Goal: Task Accomplishment & Management: Complete application form

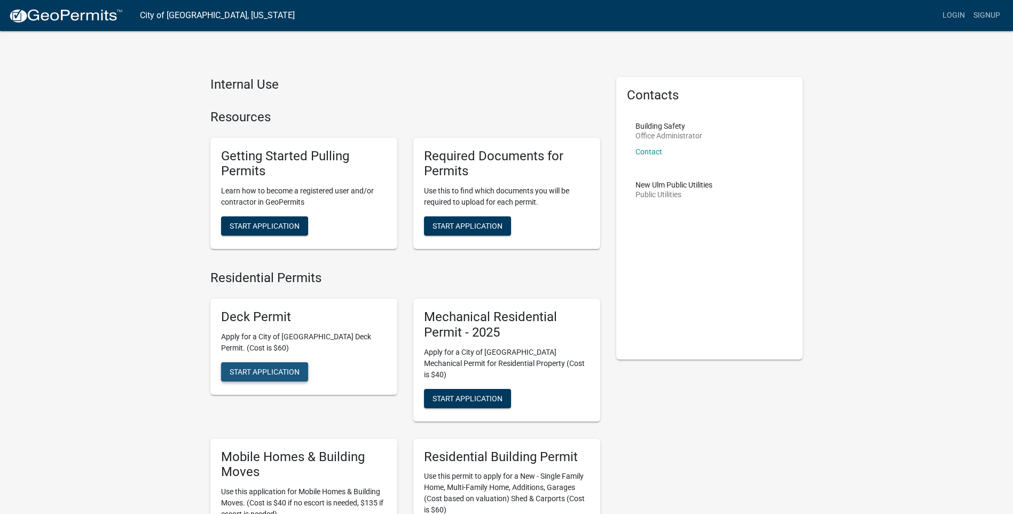
click at [287, 370] on span "Start Application" at bounding box center [265, 371] width 70 height 9
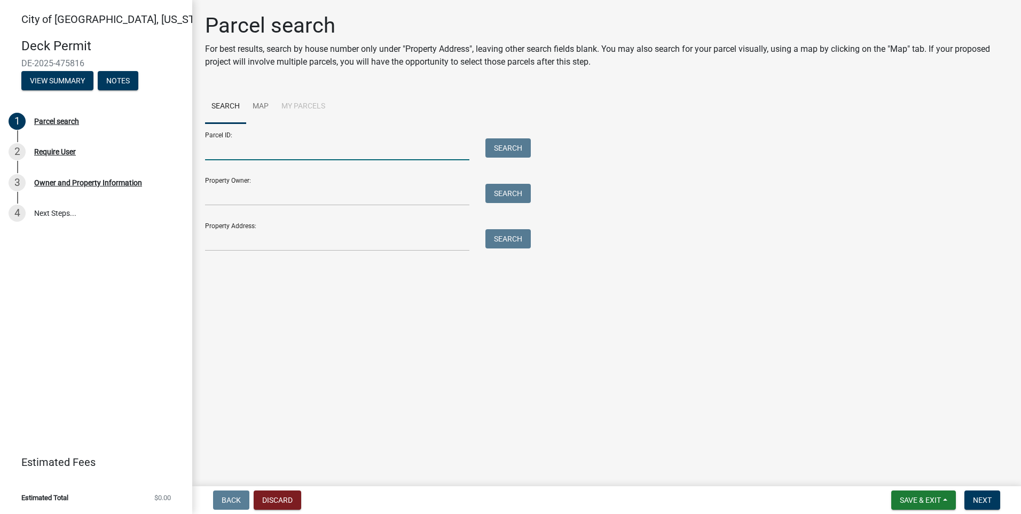
click at [252, 147] on input "Parcel ID:" at bounding box center [337, 149] width 264 height 22
click at [261, 105] on link "Map" at bounding box center [260, 107] width 29 height 34
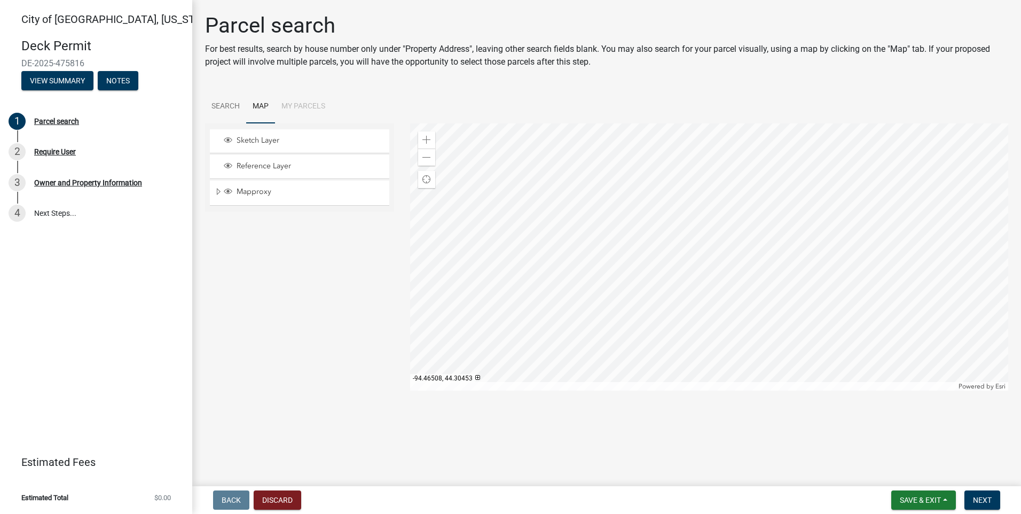
click at [646, 243] on div at bounding box center [709, 256] width 599 height 267
click at [428, 136] on span at bounding box center [426, 140] width 9 height 9
click at [700, 332] on div at bounding box center [709, 256] width 599 height 267
click at [426, 139] on span at bounding box center [426, 140] width 9 height 9
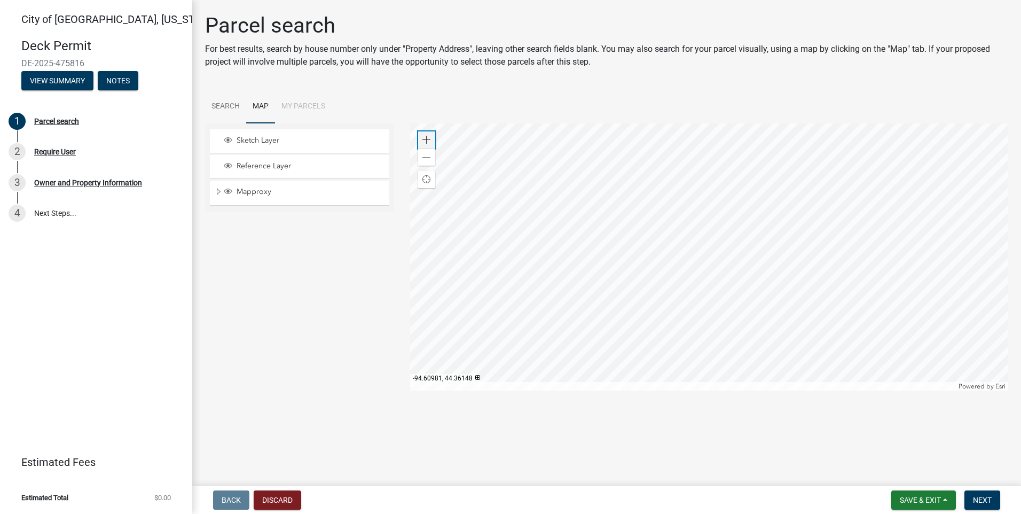
click at [426, 139] on span at bounding box center [426, 140] width 9 height 9
click at [833, 197] on div at bounding box center [709, 256] width 599 height 267
click at [65, 151] on div "Require User" at bounding box center [55, 151] width 42 height 7
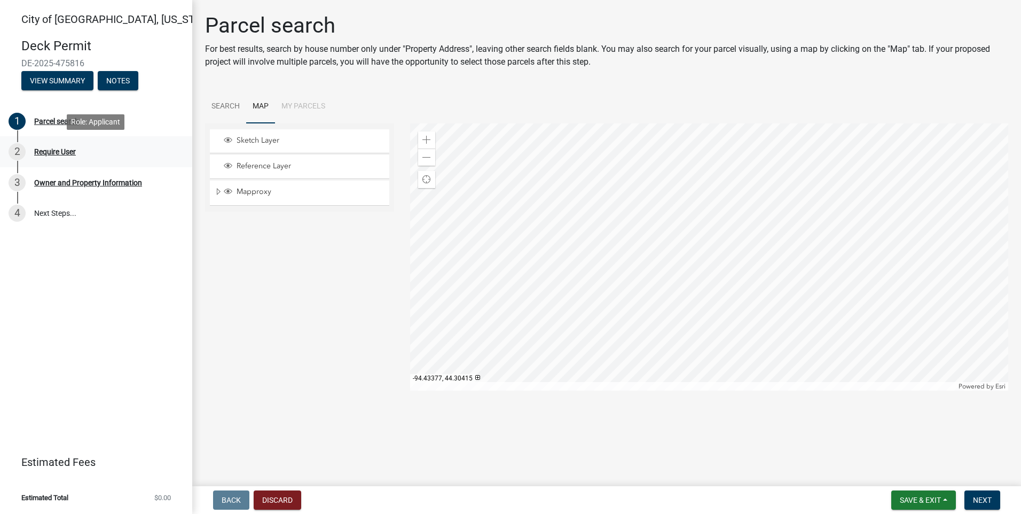
click at [65, 151] on div "Require User" at bounding box center [55, 151] width 42 height 7
click at [472, 282] on div at bounding box center [709, 256] width 599 height 267
click at [462, 260] on div at bounding box center [709, 256] width 599 height 267
click at [430, 138] on span at bounding box center [426, 140] width 9 height 9
click at [426, 156] on span at bounding box center [426, 157] width 9 height 9
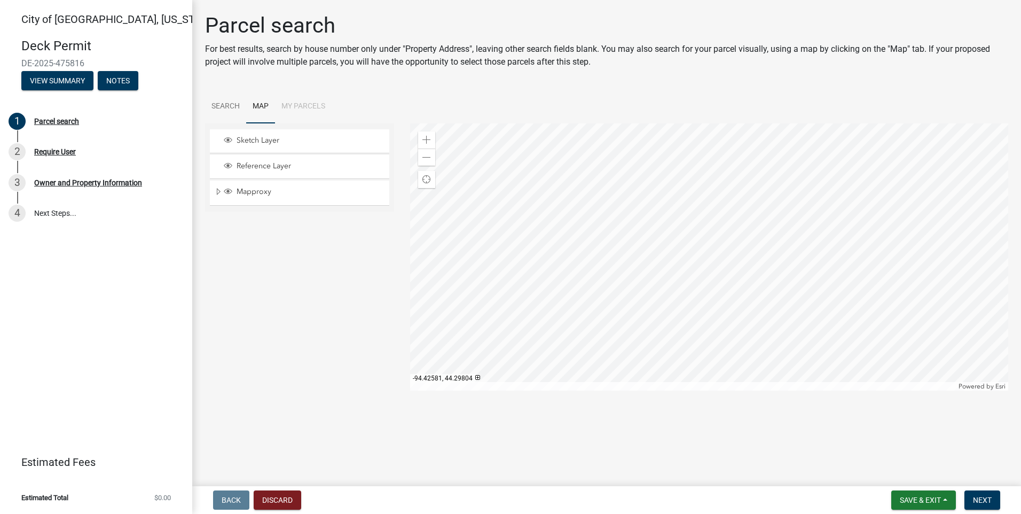
click at [525, 219] on div at bounding box center [709, 256] width 599 height 267
click at [427, 162] on div "Zoom out" at bounding box center [426, 156] width 17 height 17
click at [554, 216] on div at bounding box center [709, 256] width 599 height 267
click at [428, 138] on span at bounding box center [426, 140] width 9 height 9
click at [669, 134] on div at bounding box center [709, 256] width 599 height 267
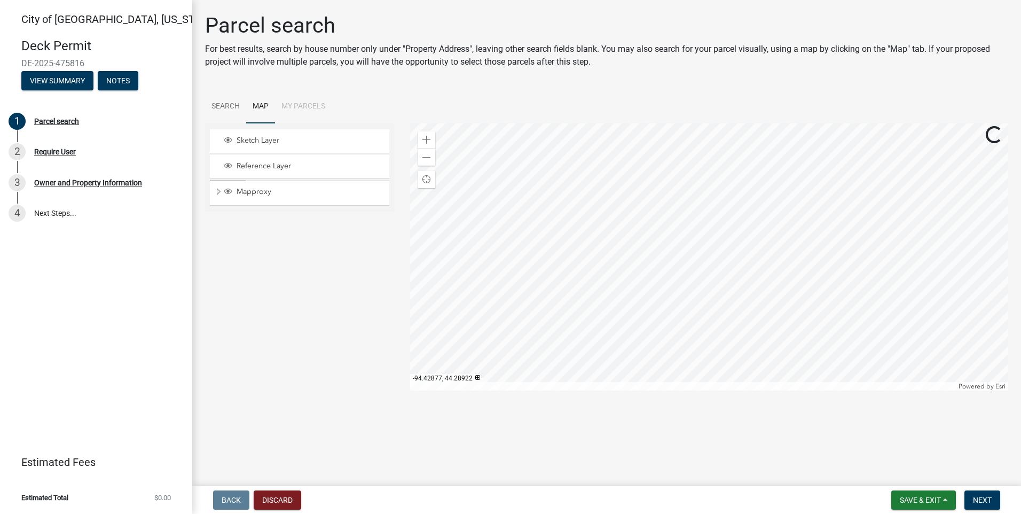
click at [672, 127] on div at bounding box center [709, 256] width 599 height 267
click at [678, 241] on div at bounding box center [709, 256] width 599 height 267
click at [619, 264] on div at bounding box center [709, 256] width 599 height 267
click at [429, 141] on span at bounding box center [426, 140] width 9 height 9
click at [575, 276] on div at bounding box center [709, 256] width 599 height 267
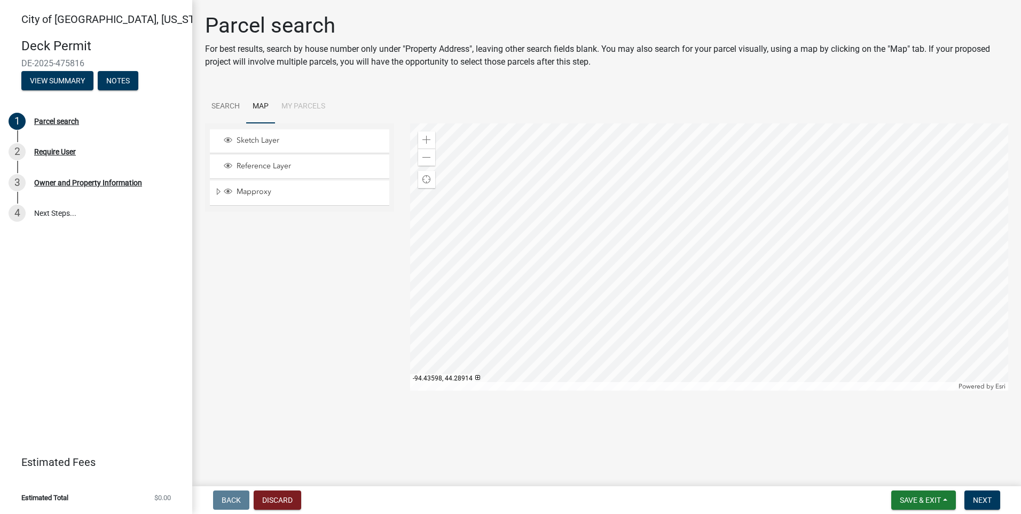
click at [581, 287] on div at bounding box center [709, 256] width 599 height 267
click at [618, 333] on div at bounding box center [709, 256] width 599 height 267
click at [714, 239] on div at bounding box center [709, 256] width 599 height 267
click at [651, 269] on div at bounding box center [709, 256] width 599 height 267
click at [580, 268] on div at bounding box center [709, 256] width 599 height 267
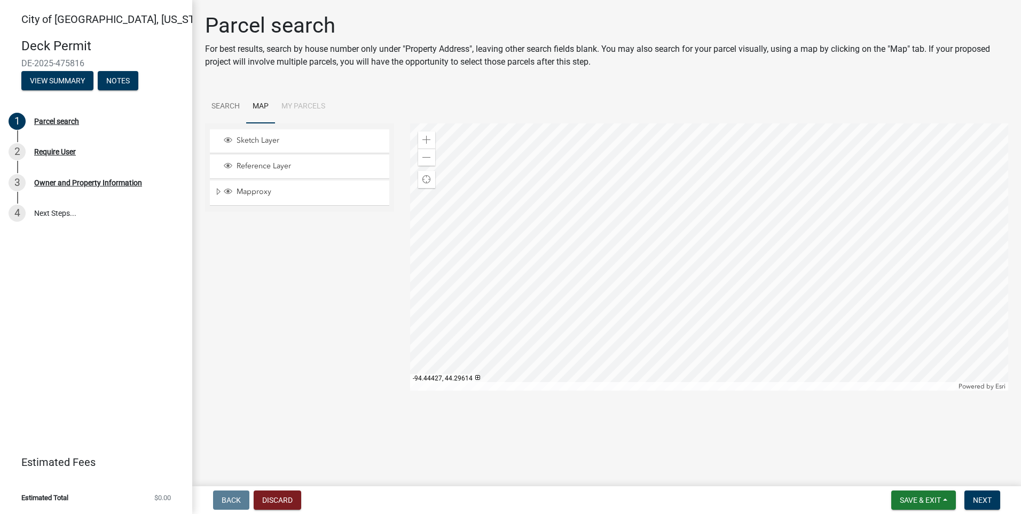
click at [607, 264] on div at bounding box center [709, 256] width 599 height 267
click at [426, 158] on span at bounding box center [426, 157] width 9 height 9
click at [706, 222] on div at bounding box center [709, 256] width 599 height 267
click at [429, 142] on span at bounding box center [426, 140] width 9 height 9
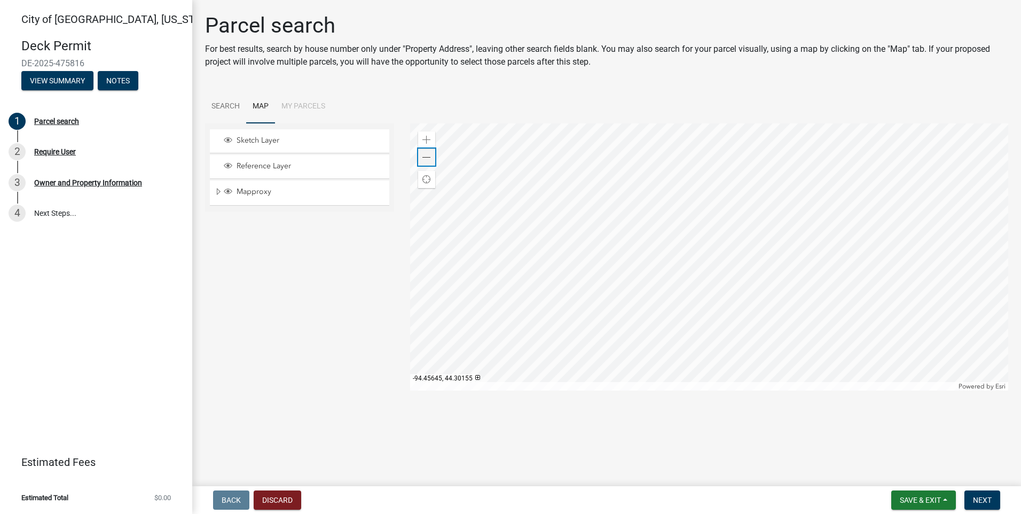
click at [425, 159] on span at bounding box center [426, 157] width 9 height 9
click at [430, 138] on span at bounding box center [426, 140] width 9 height 9
click at [676, 182] on div at bounding box center [709, 256] width 599 height 267
click at [422, 137] on span at bounding box center [426, 140] width 9 height 9
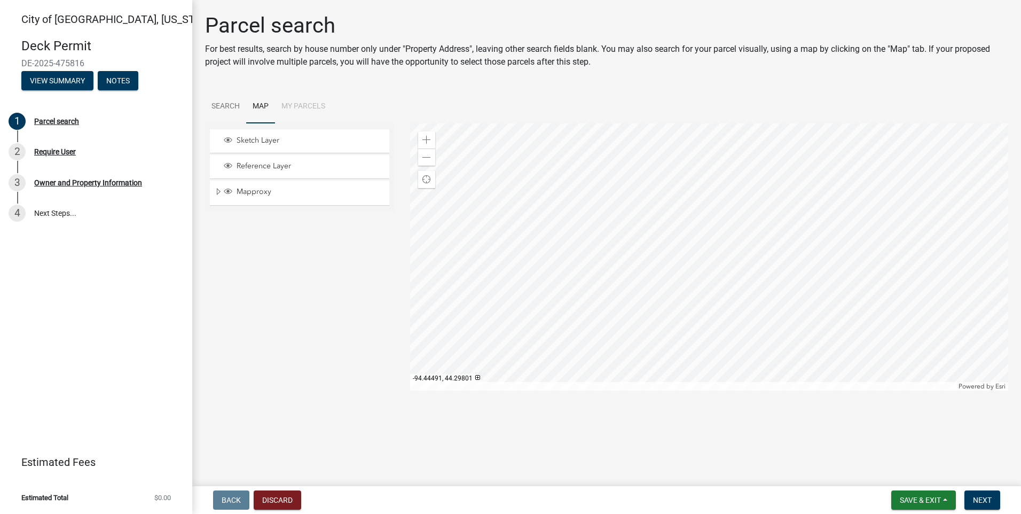
click at [492, 179] on div at bounding box center [709, 256] width 599 height 267
click at [429, 142] on span at bounding box center [426, 140] width 9 height 9
click at [586, 230] on div at bounding box center [709, 256] width 599 height 267
click at [426, 137] on span at bounding box center [426, 140] width 9 height 9
click at [849, 250] on div at bounding box center [709, 256] width 599 height 267
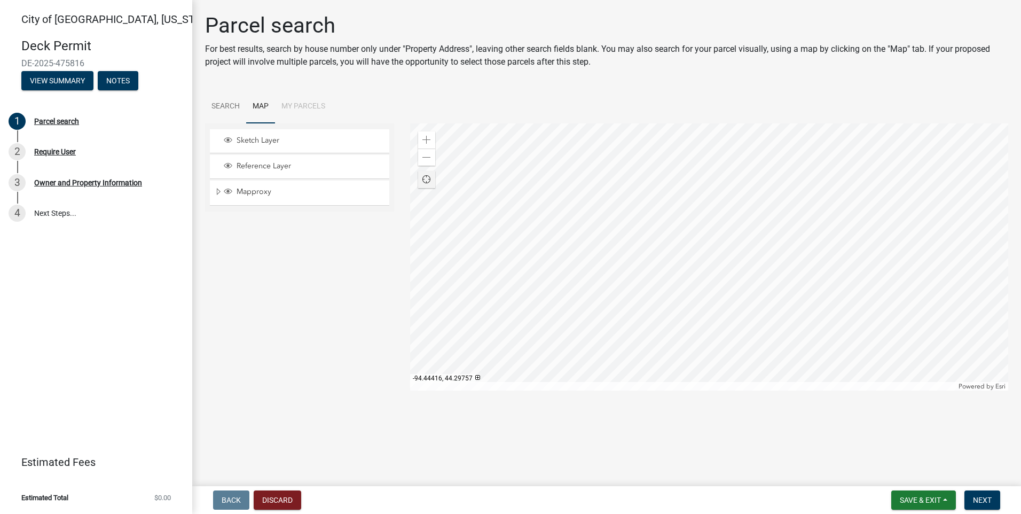
click at [423, 178] on span "Find my location" at bounding box center [426, 179] width 9 height 9
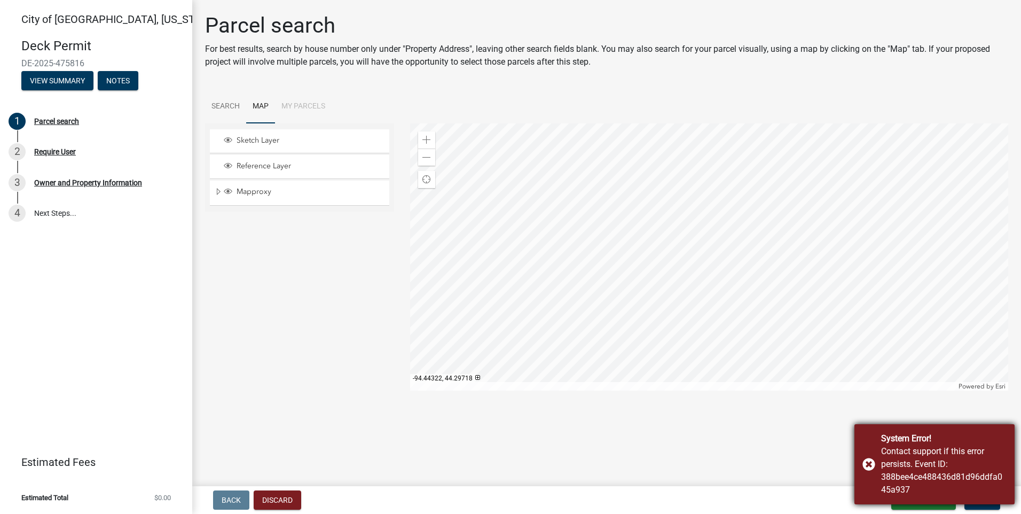
click at [869, 462] on div "System Error! Contact support if this error persists. Event ID: 388bee4ce488436…" at bounding box center [934, 464] width 160 height 80
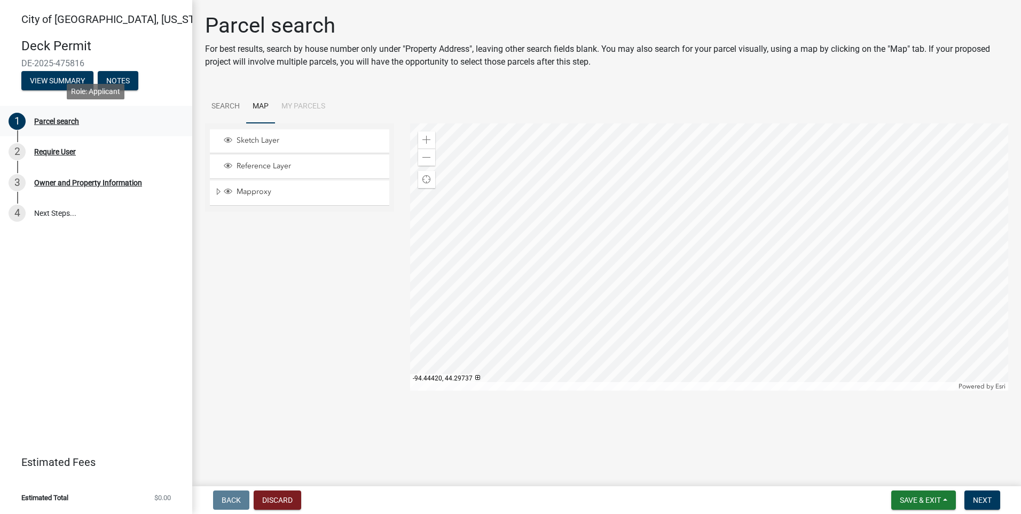
click at [66, 119] on div "Parcel search" at bounding box center [56, 120] width 45 height 7
click at [21, 151] on div "2" at bounding box center [17, 151] width 17 height 17
click at [305, 104] on li "My Parcels" at bounding box center [303, 107] width 57 height 34
click at [226, 103] on link "Search" at bounding box center [225, 107] width 41 height 34
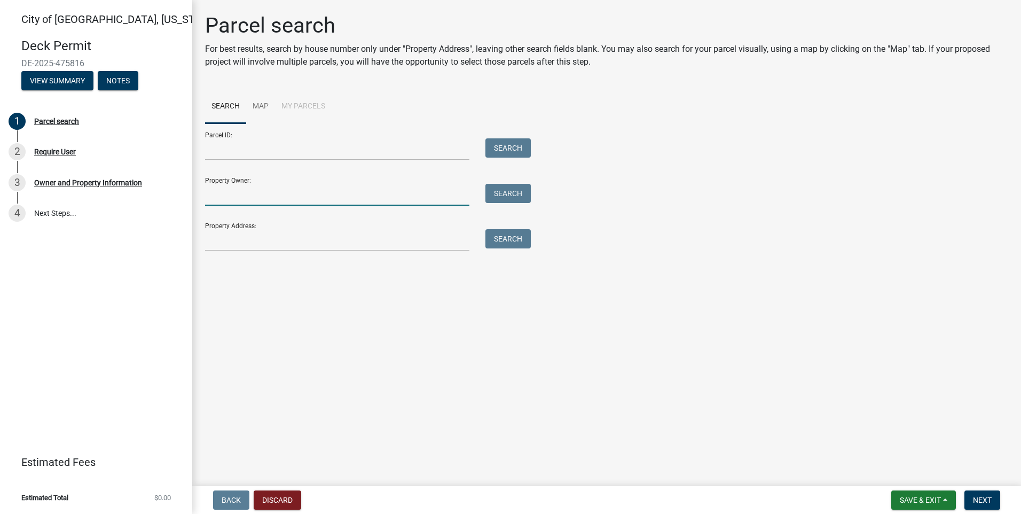
click at [253, 197] on input "Property Owner:" at bounding box center [337, 195] width 264 height 22
click at [425, 238] on input "Property Address:" at bounding box center [337, 240] width 264 height 22
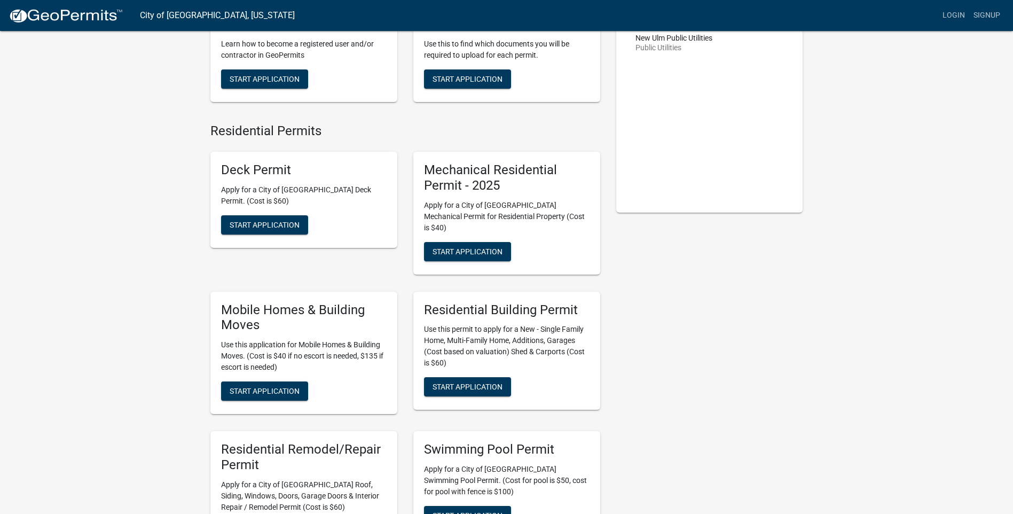
scroll to position [145, 0]
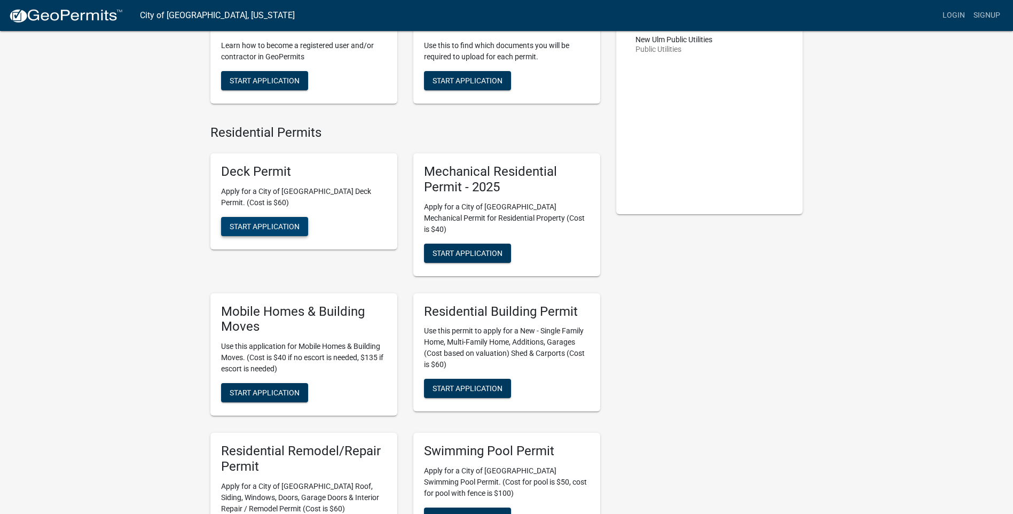
click at [293, 229] on span "Start Application" at bounding box center [265, 226] width 70 height 9
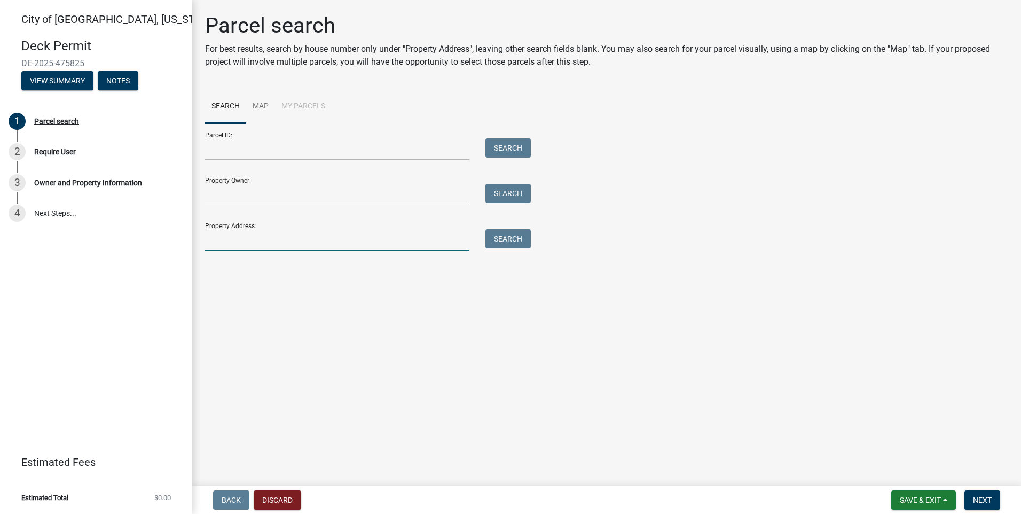
click at [278, 233] on input "Property Address:" at bounding box center [337, 240] width 264 height 22
click at [280, 241] on input "915" at bounding box center [337, 240] width 264 height 22
type input "915 S broadway Street"
click at [515, 243] on button "Search" at bounding box center [507, 238] width 45 height 19
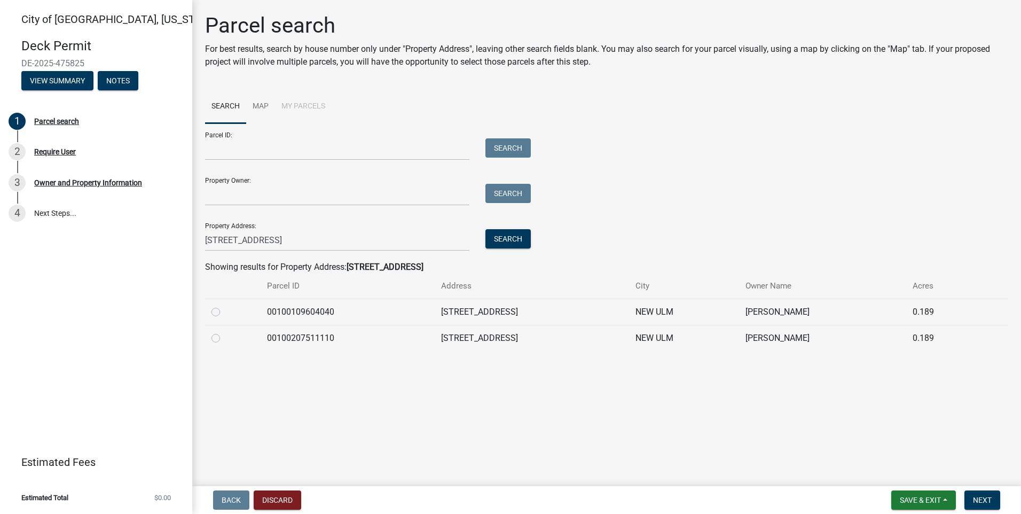
click at [224, 332] on label at bounding box center [224, 332] width 0 height 0
click at [224, 337] on input "radio" at bounding box center [227, 335] width 7 height 7
radio input "true"
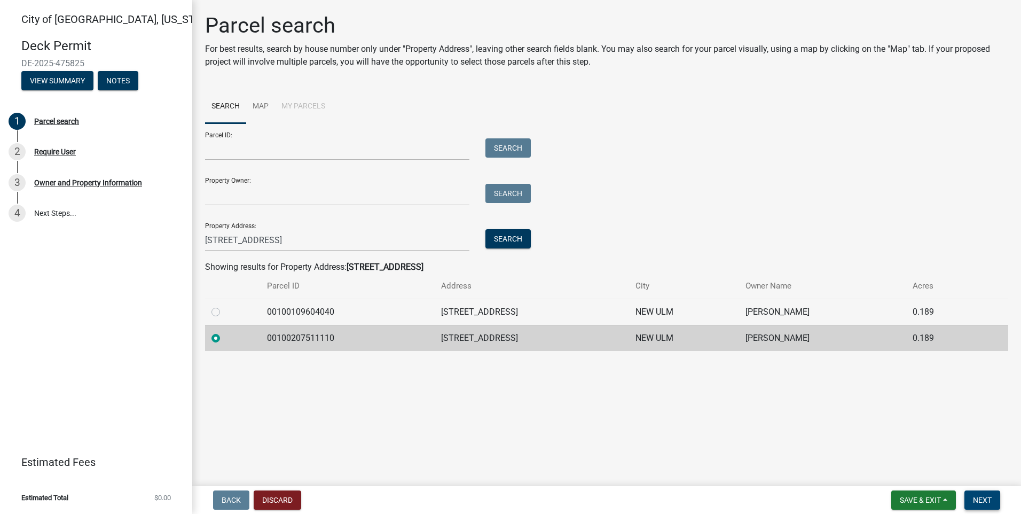
click at [990, 501] on span "Next" at bounding box center [982, 500] width 19 height 9
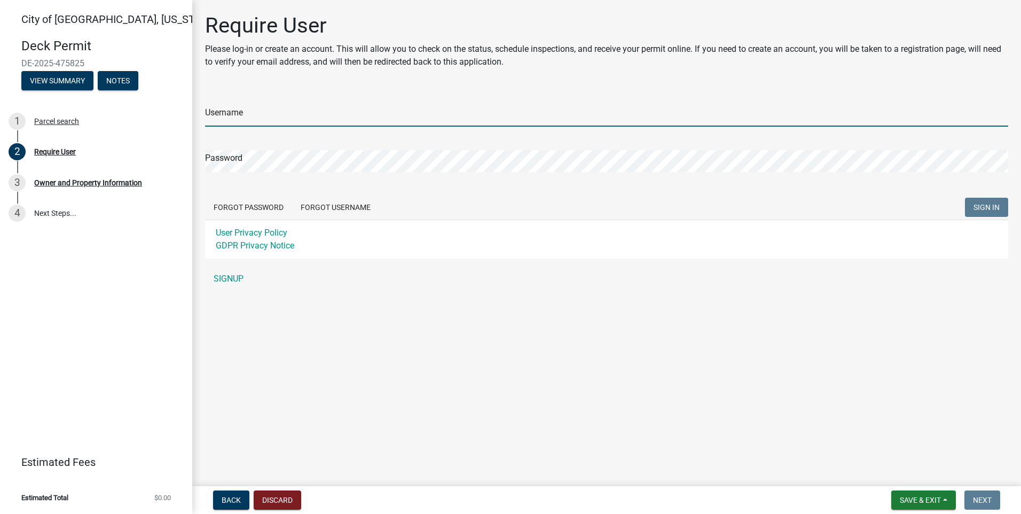
click at [253, 117] on input "Username" at bounding box center [606, 116] width 803 height 22
click at [235, 277] on div "Username Password Forgot Password Forgot Username SIGN IN User Privacy Policy G…" at bounding box center [606, 190] width 803 height 200
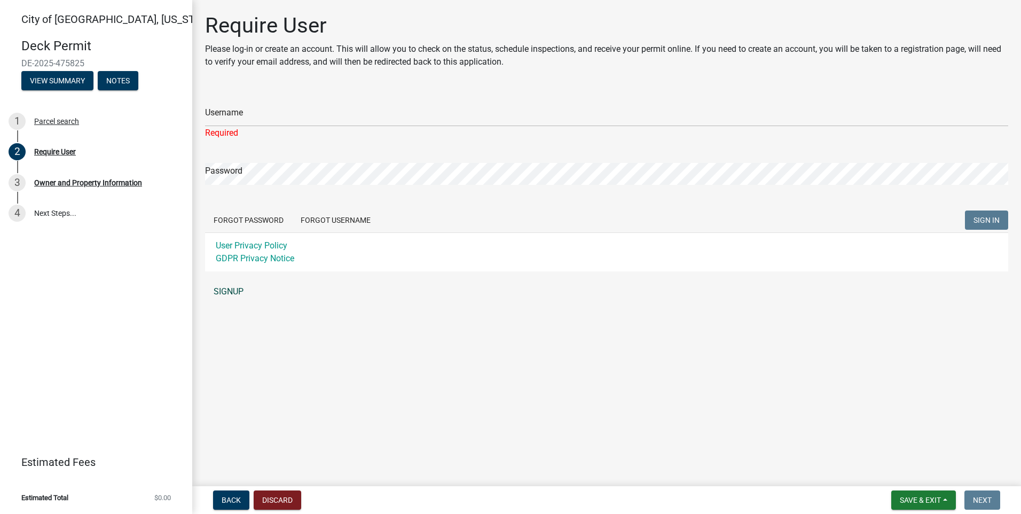
click at [231, 289] on link "SIGNUP" at bounding box center [606, 291] width 803 height 21
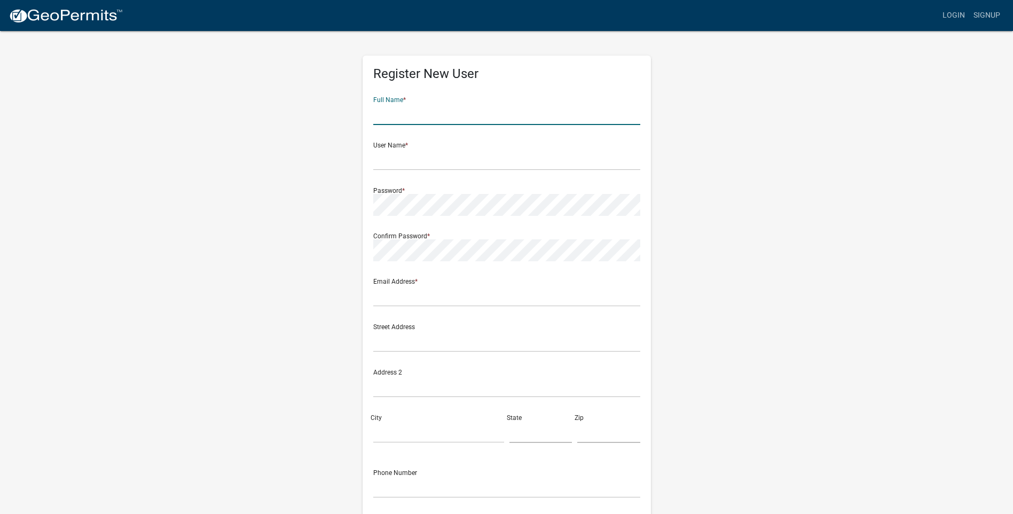
click at [453, 116] on input "text" at bounding box center [506, 114] width 267 height 22
type input "christopher"
type input "1035 Sherwood St"
type input "Hutchinson"
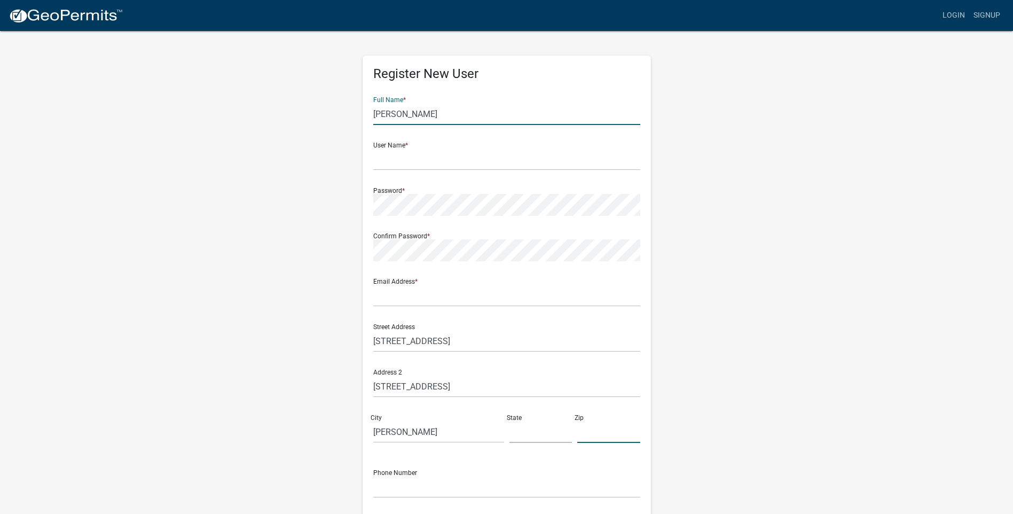
type input "55350"
type input "6122019653"
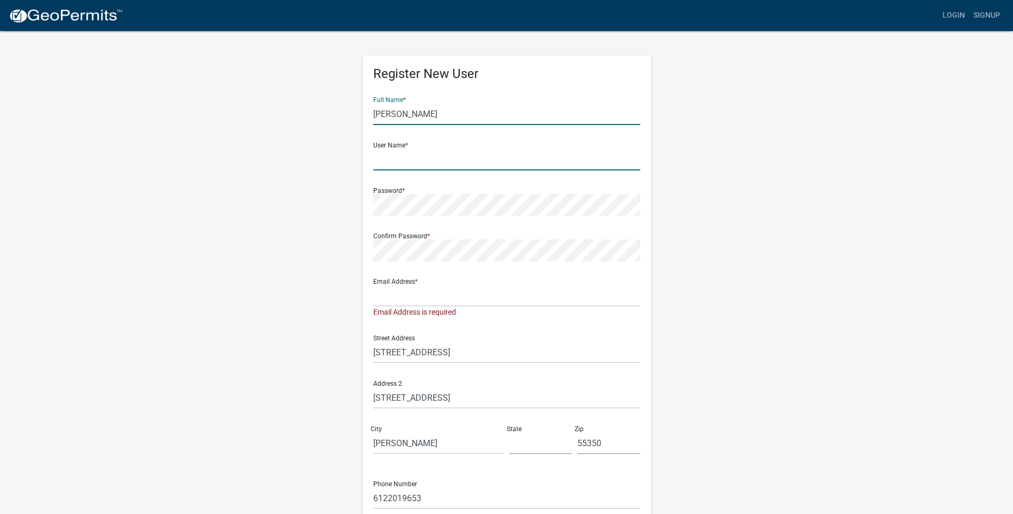
click at [602, 153] on input "text" at bounding box center [506, 159] width 267 height 22
click at [583, 112] on input "christopher" at bounding box center [506, 114] width 267 height 22
click at [740, 152] on div "Register New User Full Name * christopher User Name * Password * Confirm Passwo…" at bounding box center [506, 321] width 609 height 583
click at [417, 160] on input "text" at bounding box center [506, 159] width 267 height 22
type input "Davis3239"
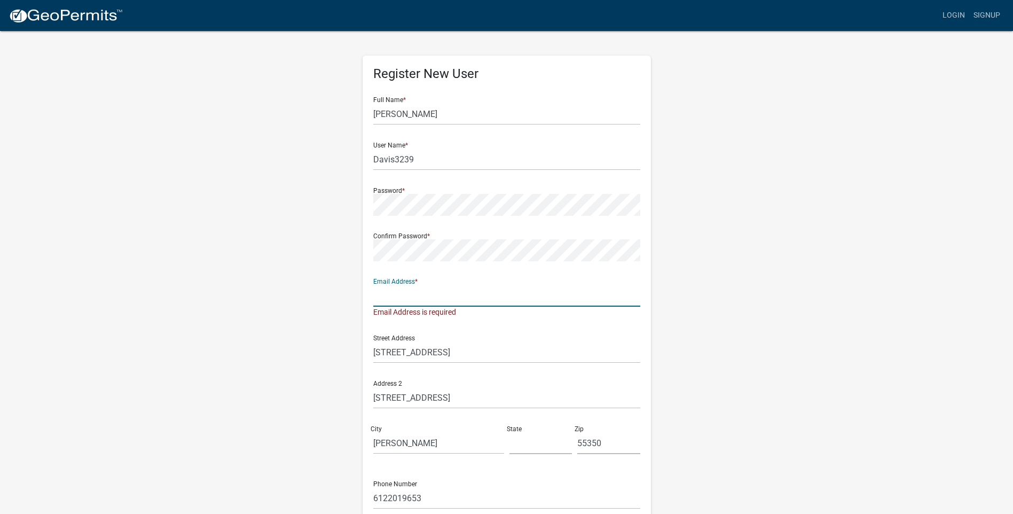
click at [435, 300] on input "text" at bounding box center [506, 296] width 267 height 22
type input "sawinlogswoodworks@gmail.com"
type input "MN"
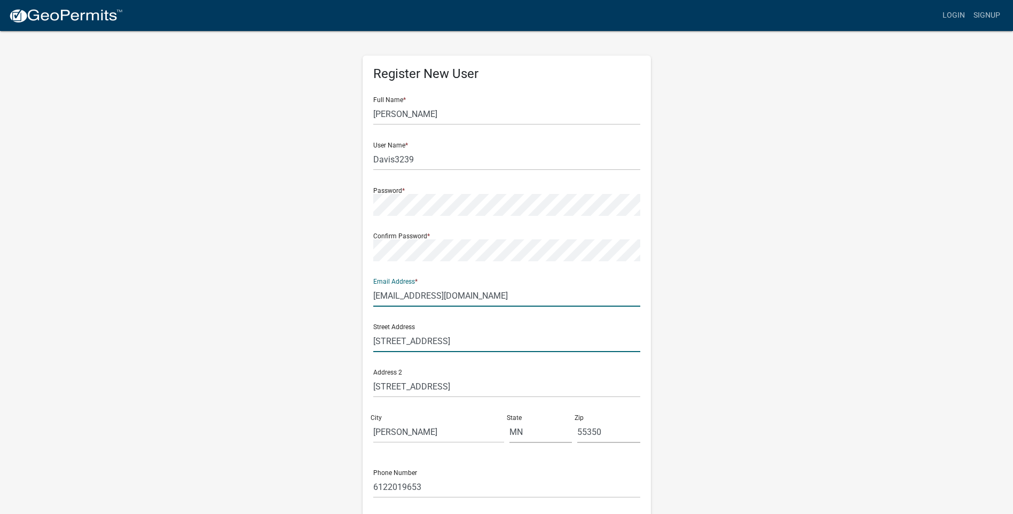
click at [506, 340] on input "1035 Sherwood St" at bounding box center [506, 341] width 267 height 22
type input "1"
type input "36197 531st Ave"
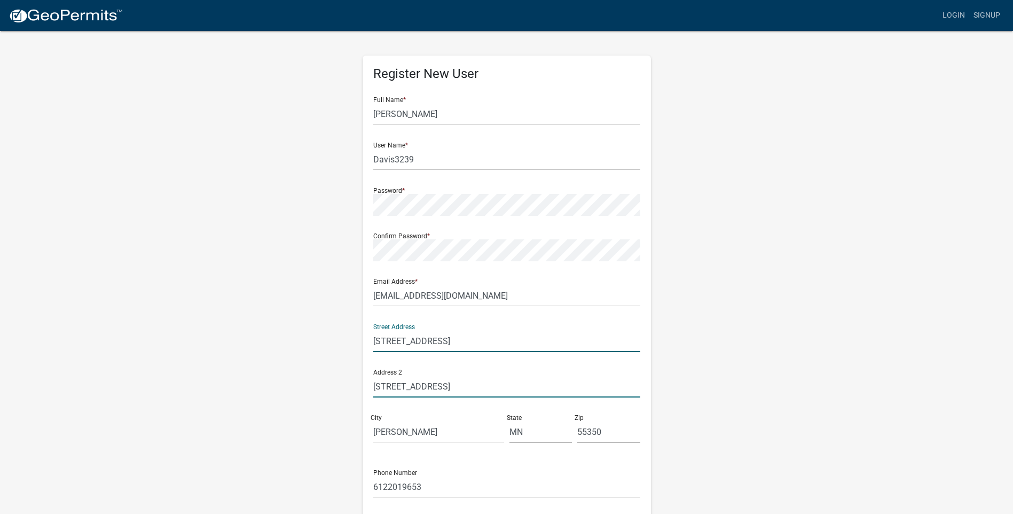
click at [524, 389] on input "1035 Sherwood St" at bounding box center [506, 386] width 267 height 22
type input "1"
click at [490, 431] on input "Hutchinson" at bounding box center [438, 432] width 131 height 22
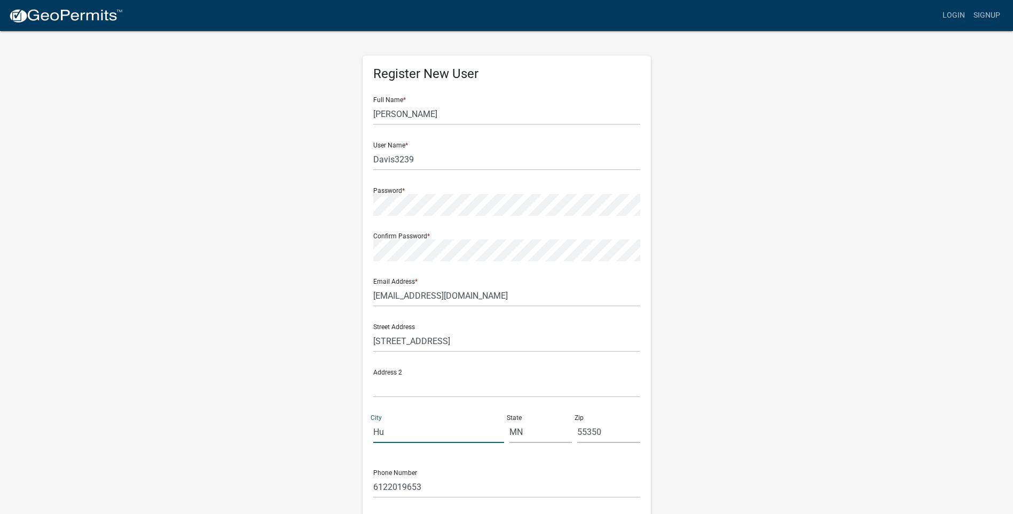
type input "H"
type input "Lafayette"
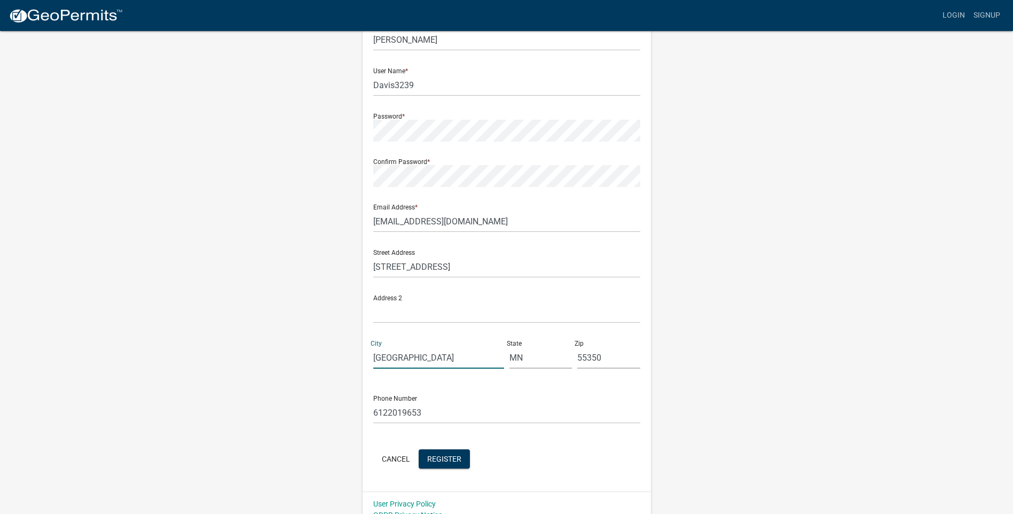
scroll to position [88, 0]
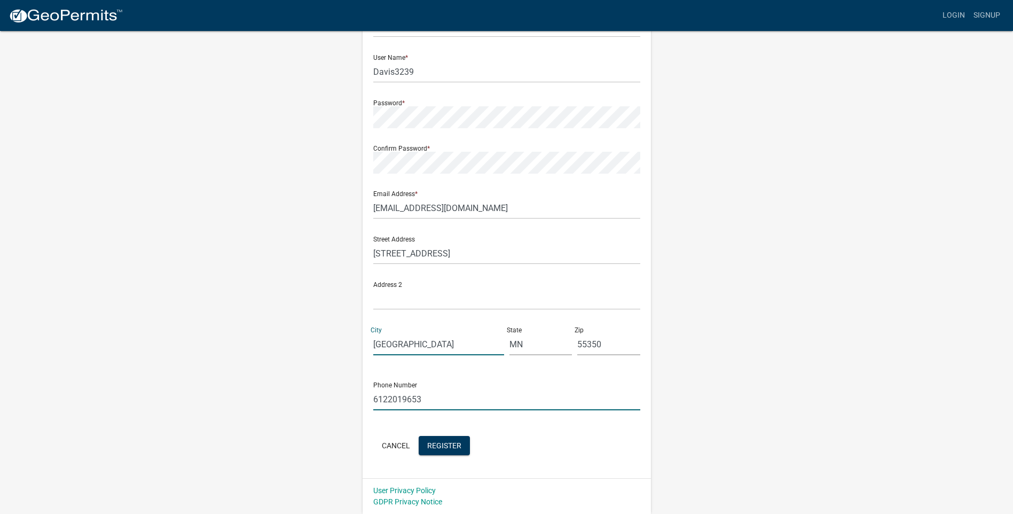
click at [457, 407] on input "6122019653" at bounding box center [506, 399] width 267 height 22
type input "6"
type input "3202921917"
click at [436, 449] on span "Register" at bounding box center [444, 445] width 34 height 9
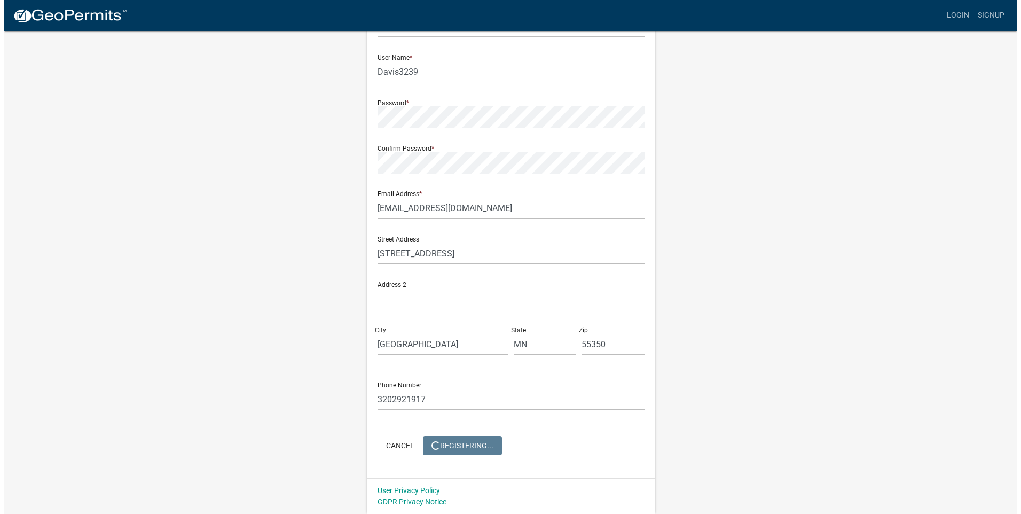
scroll to position [0, 0]
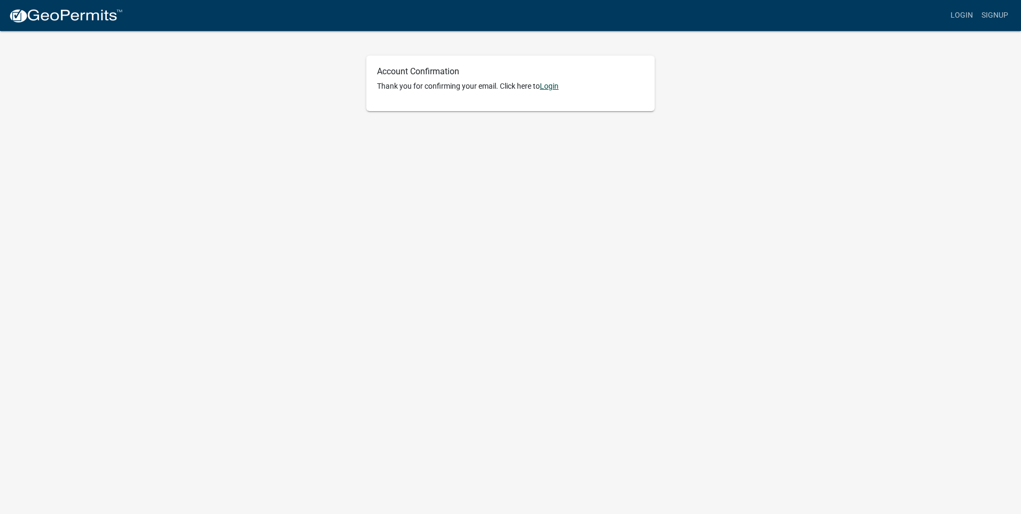
click at [547, 88] on link "Login" at bounding box center [549, 86] width 19 height 9
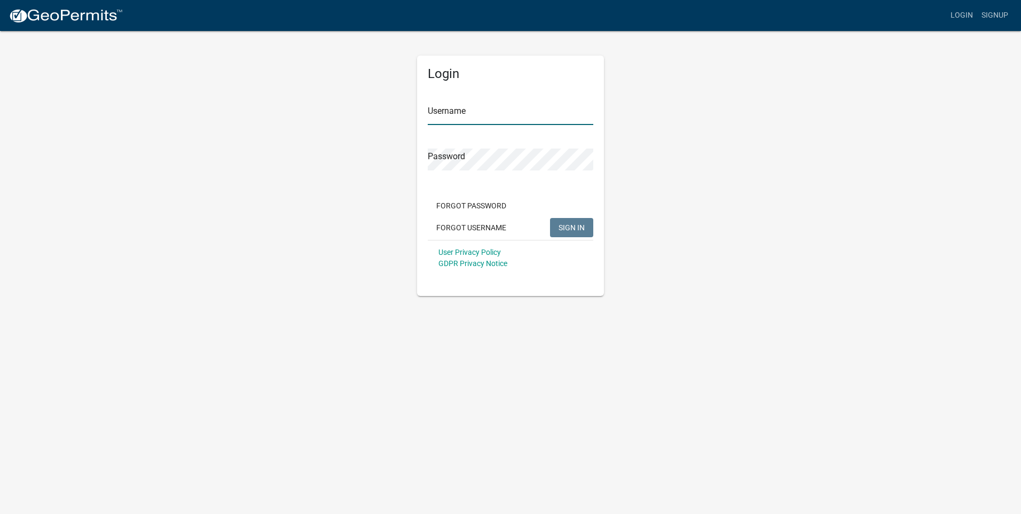
type input "Davis3239"
click at [571, 225] on span "SIGN IN" at bounding box center [572, 227] width 26 height 9
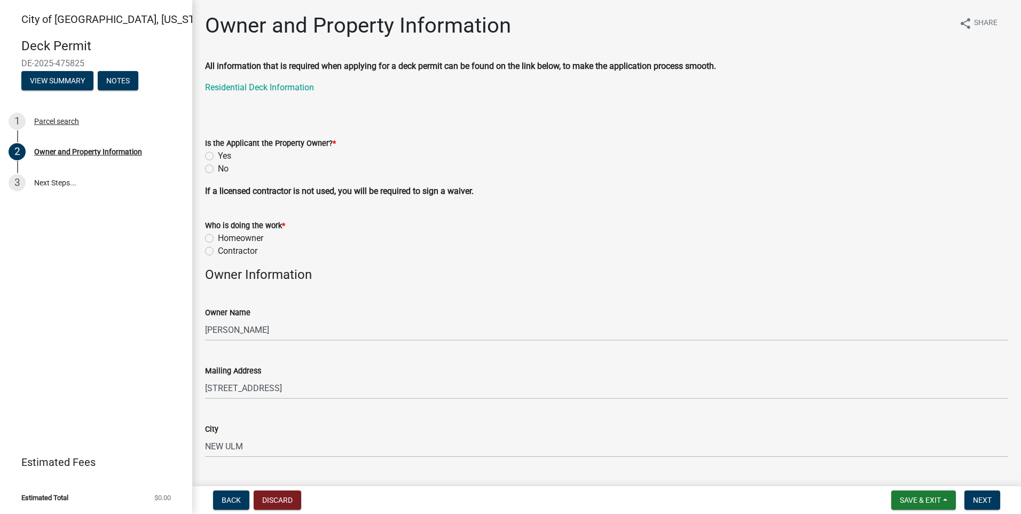
click at [218, 155] on label "Yes" at bounding box center [224, 156] width 13 height 13
click at [218, 155] on input "Yes" at bounding box center [221, 153] width 7 height 7
radio input "true"
click at [218, 252] on label "Contractor" at bounding box center [238, 251] width 40 height 13
click at [218, 252] on input "Contractor" at bounding box center [221, 248] width 7 height 7
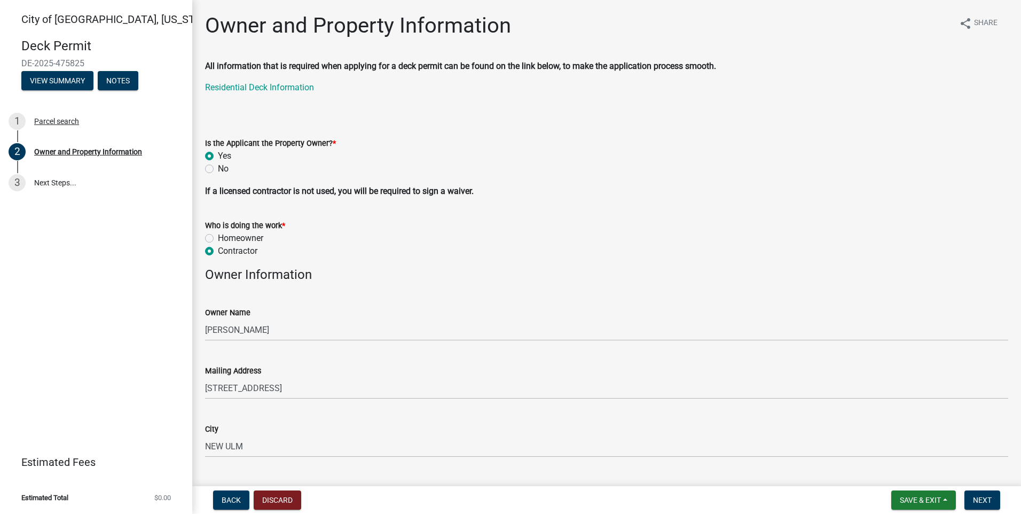
radio input "true"
click at [218, 171] on label "No" at bounding box center [223, 168] width 11 height 13
click at [218, 169] on input "No" at bounding box center [221, 165] width 7 height 7
radio input "true"
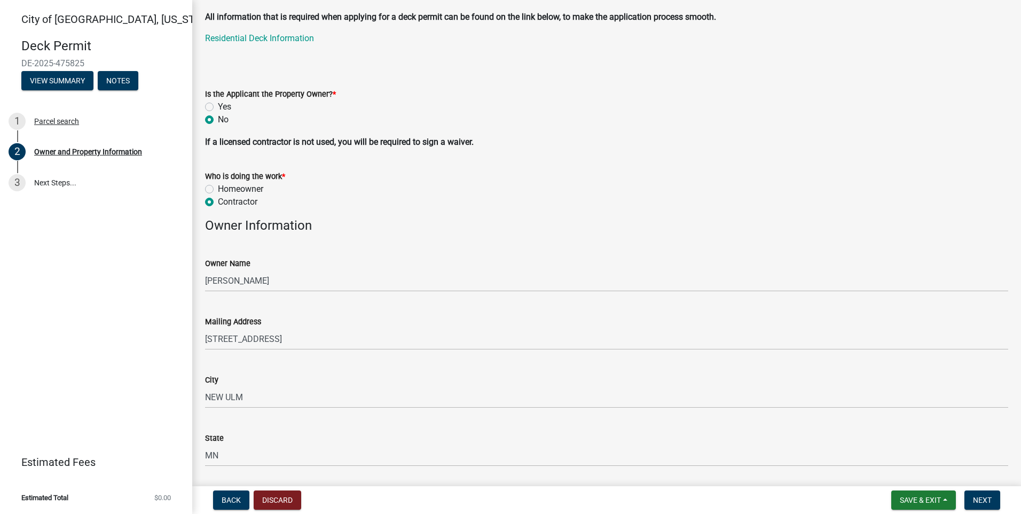
scroll to position [15, 0]
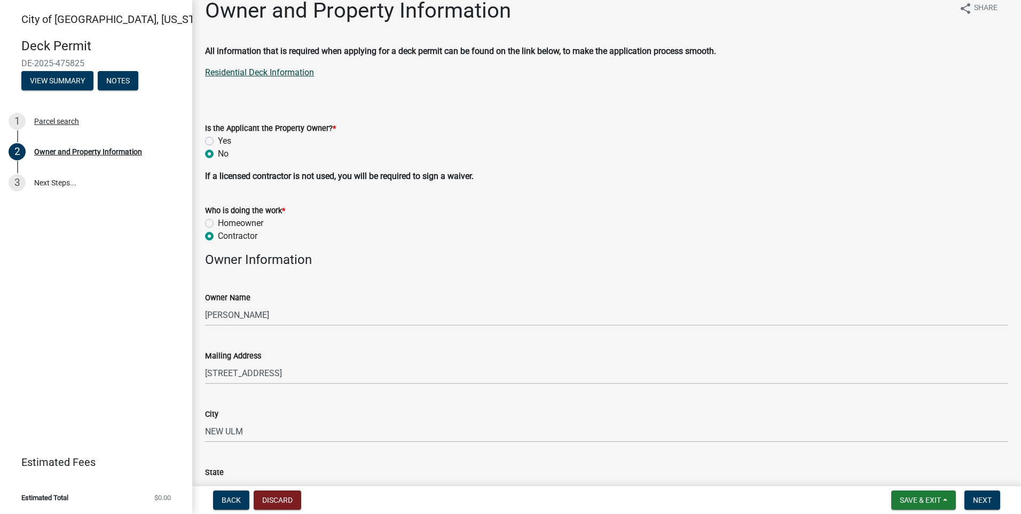
click at [284, 71] on link "Residential Deck Information" at bounding box center [259, 72] width 109 height 10
